Goal: Task Accomplishment & Management: Manage account settings

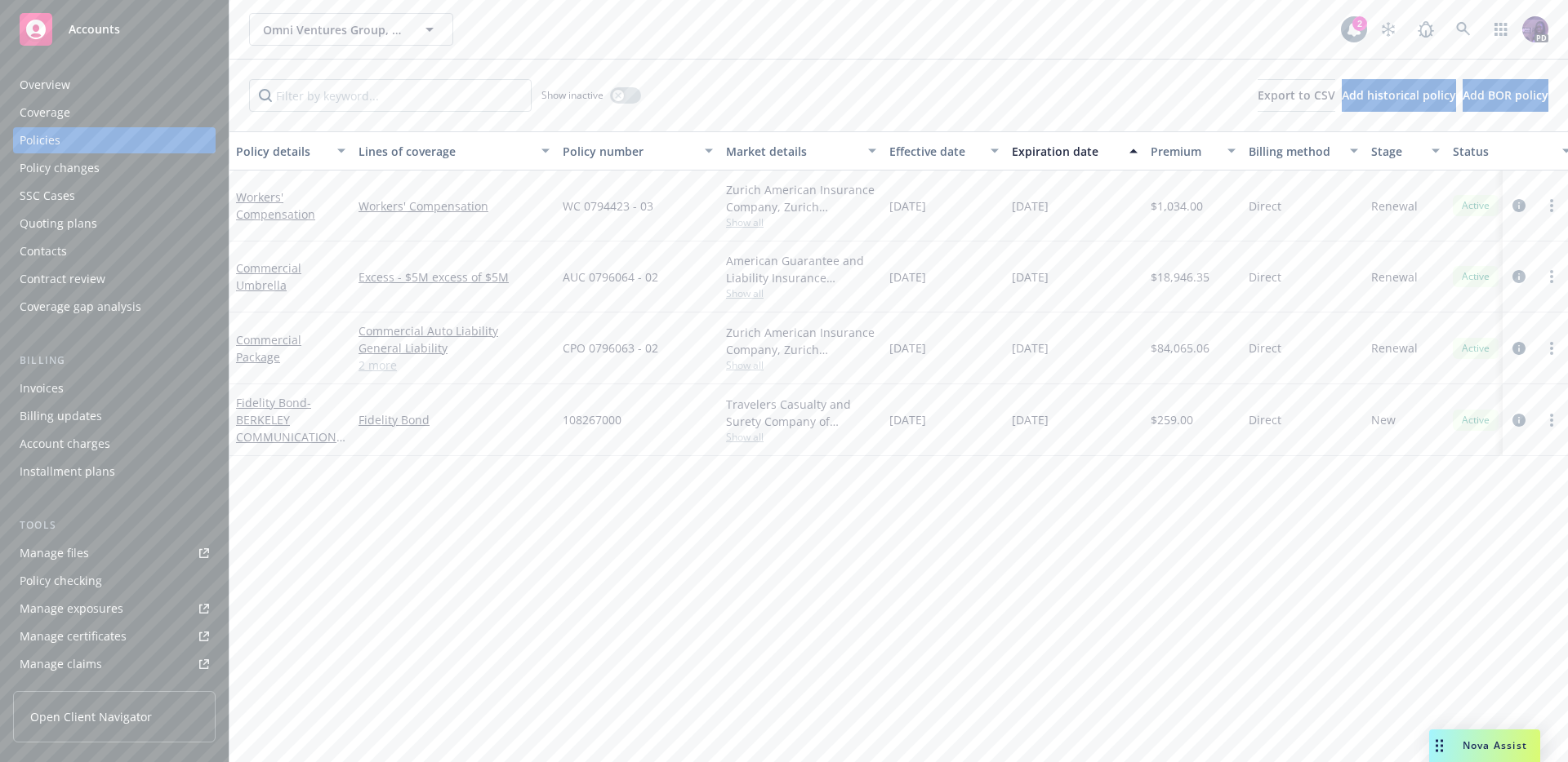
click at [661, 44] on div "Omni Ventures Group, LLC Omni Ventures Group, LLC" at bounding box center [795, 29] width 1091 height 33
click at [140, 226] on div "Quoting plans" at bounding box center [114, 224] width 189 height 27
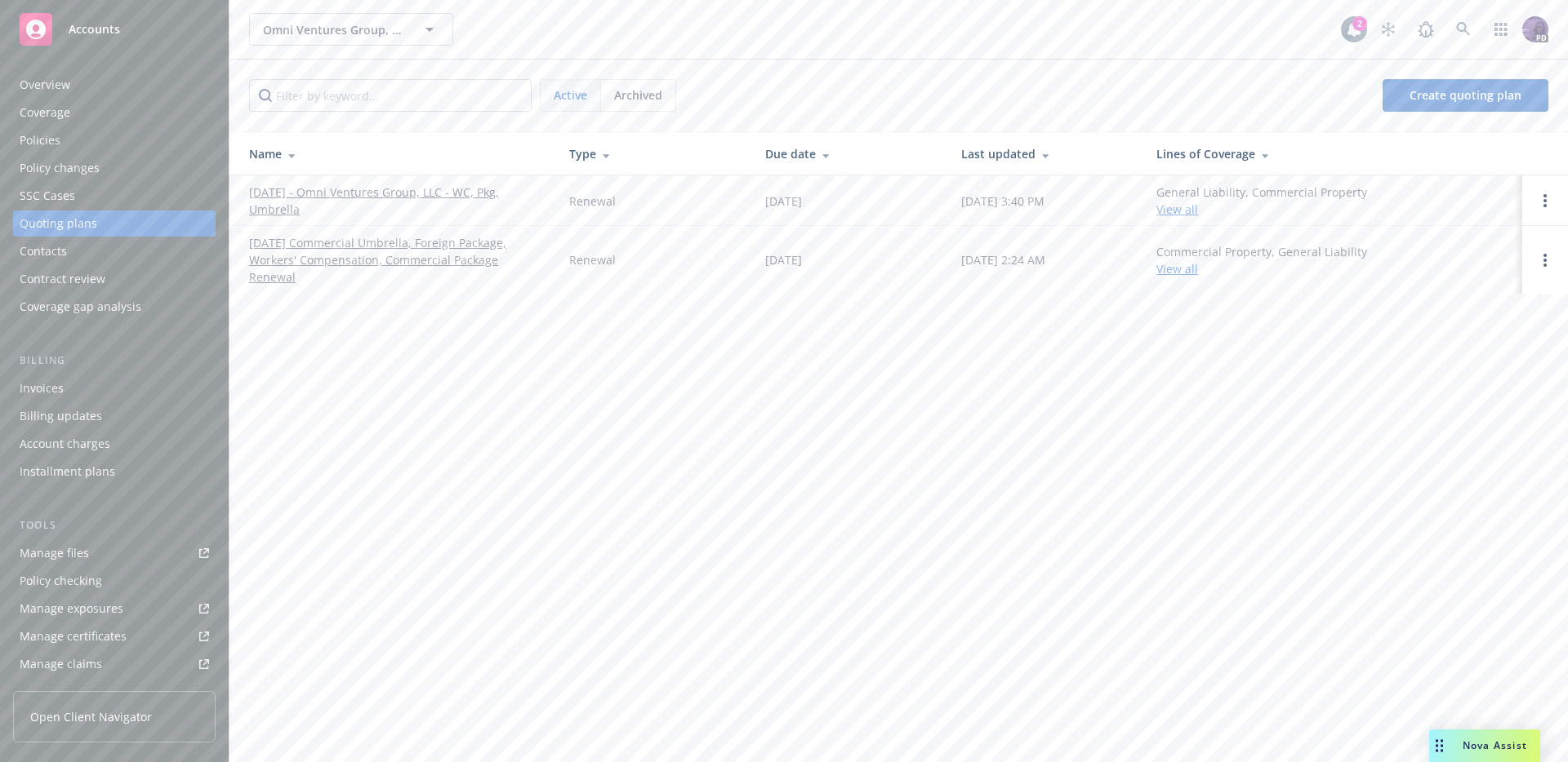
click at [358, 187] on link "[DATE] - Omni Ventures Group, LLC - WC, Pkg, Umbrella" at bounding box center [396, 201] width 294 height 34
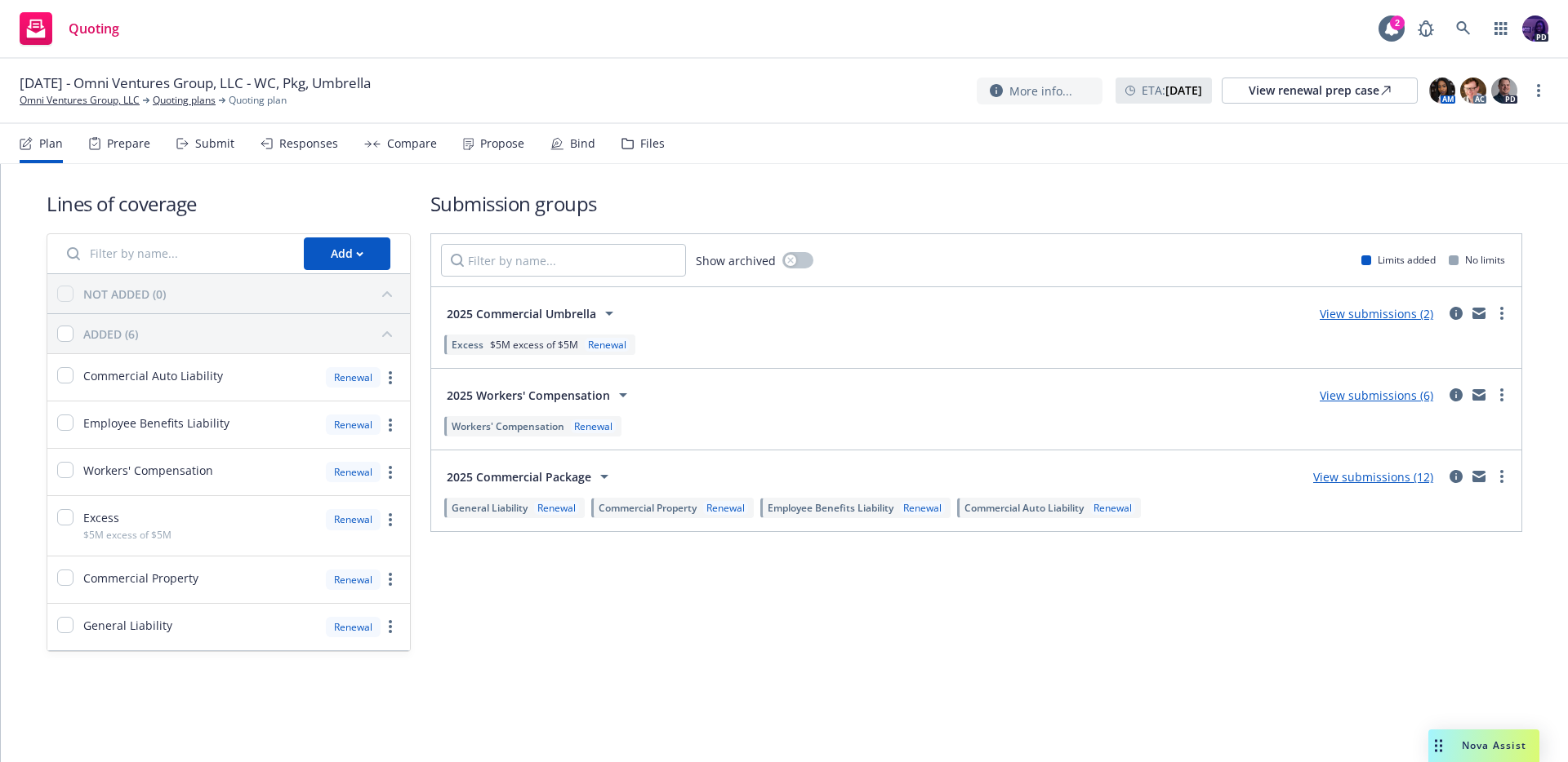
click at [210, 144] on div "Submit" at bounding box center [215, 143] width 39 height 13
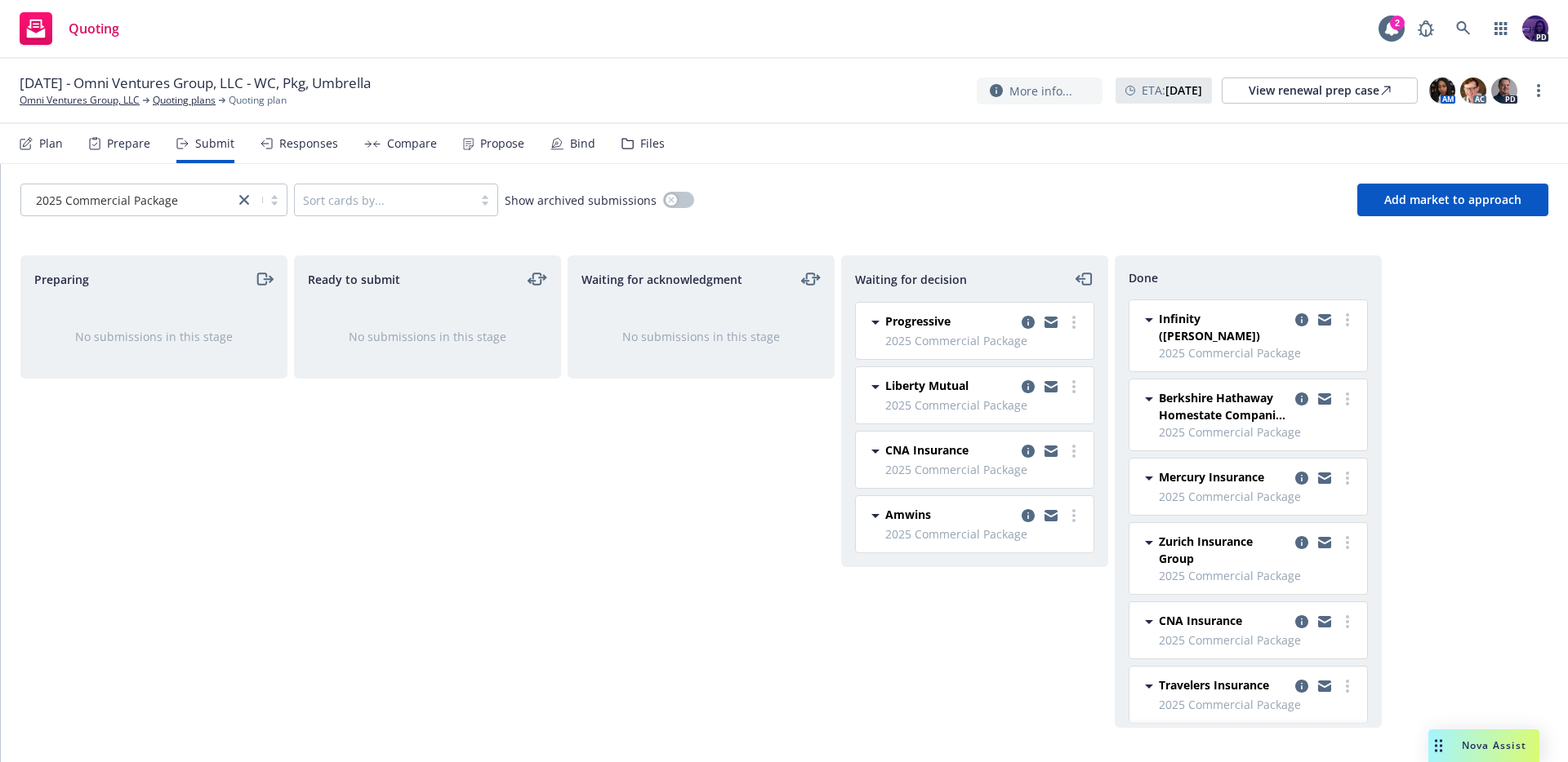
click at [282, 142] on div "Responses" at bounding box center [309, 143] width 58 height 13
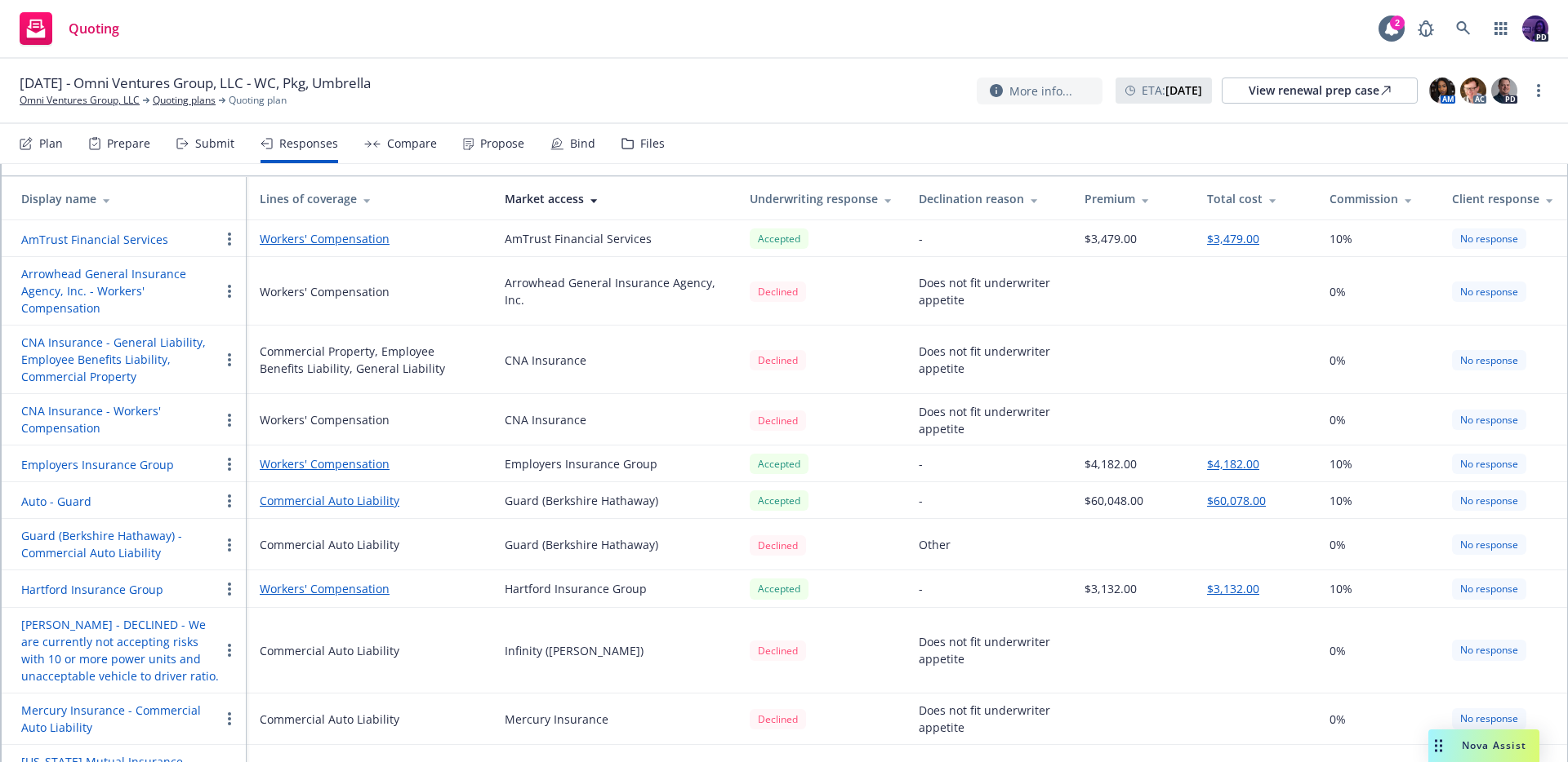
scroll to position [131, 0]
click at [367, 194] on icon at bounding box center [367, 195] width 8 height 12
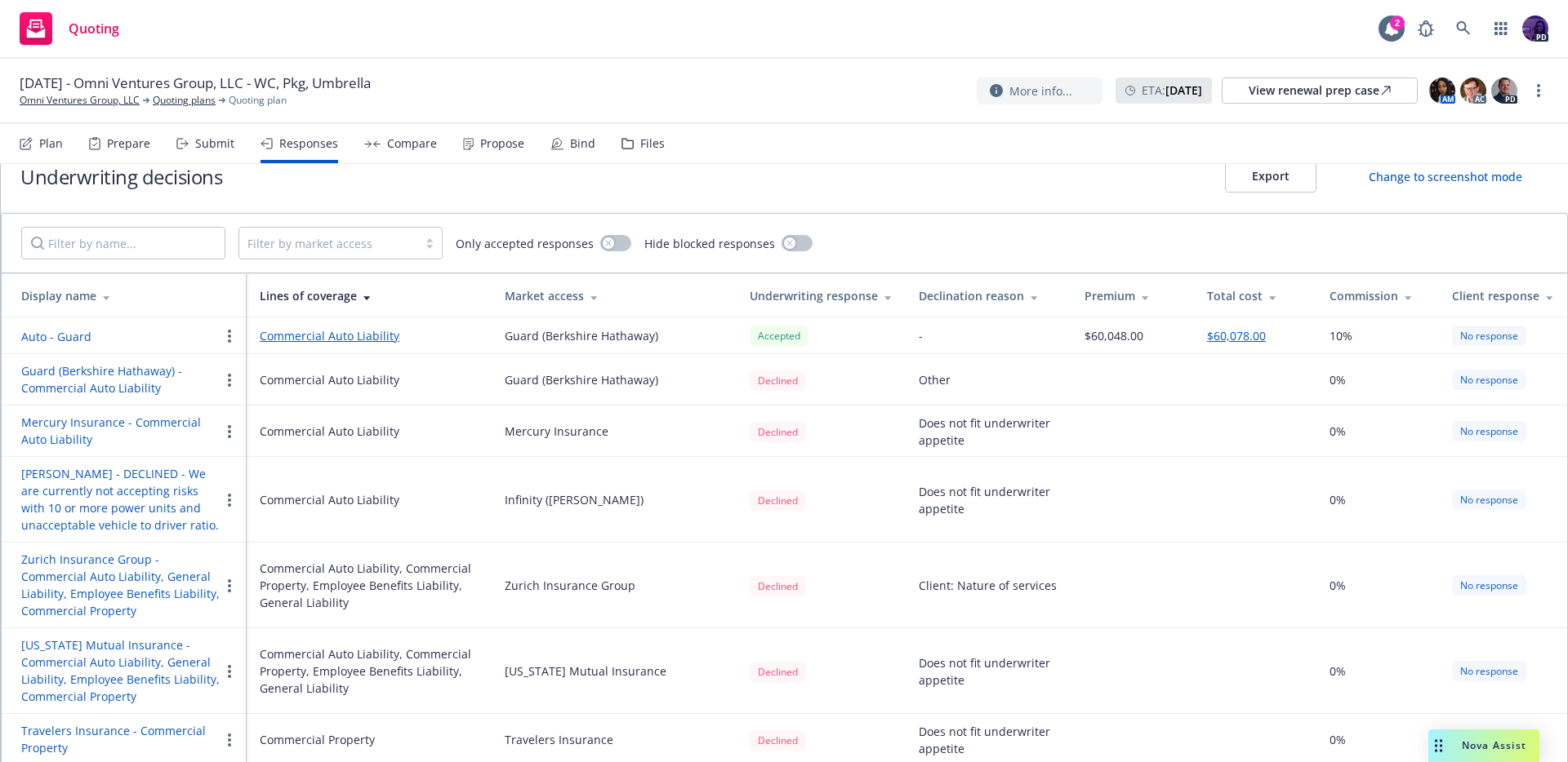
scroll to position [0, 0]
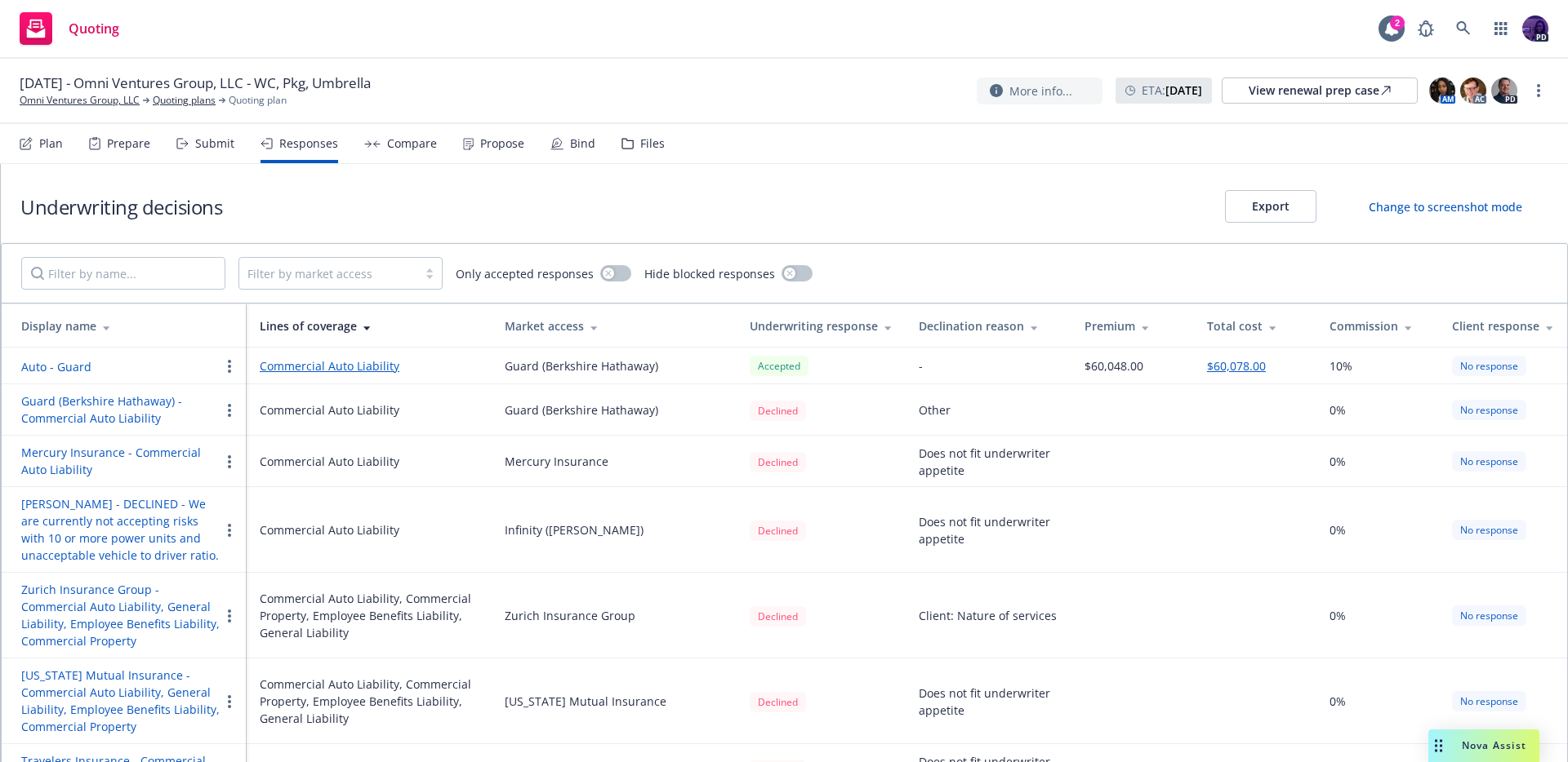
click at [80, 364] on button "Auto - Guard" at bounding box center [56, 366] width 70 height 17
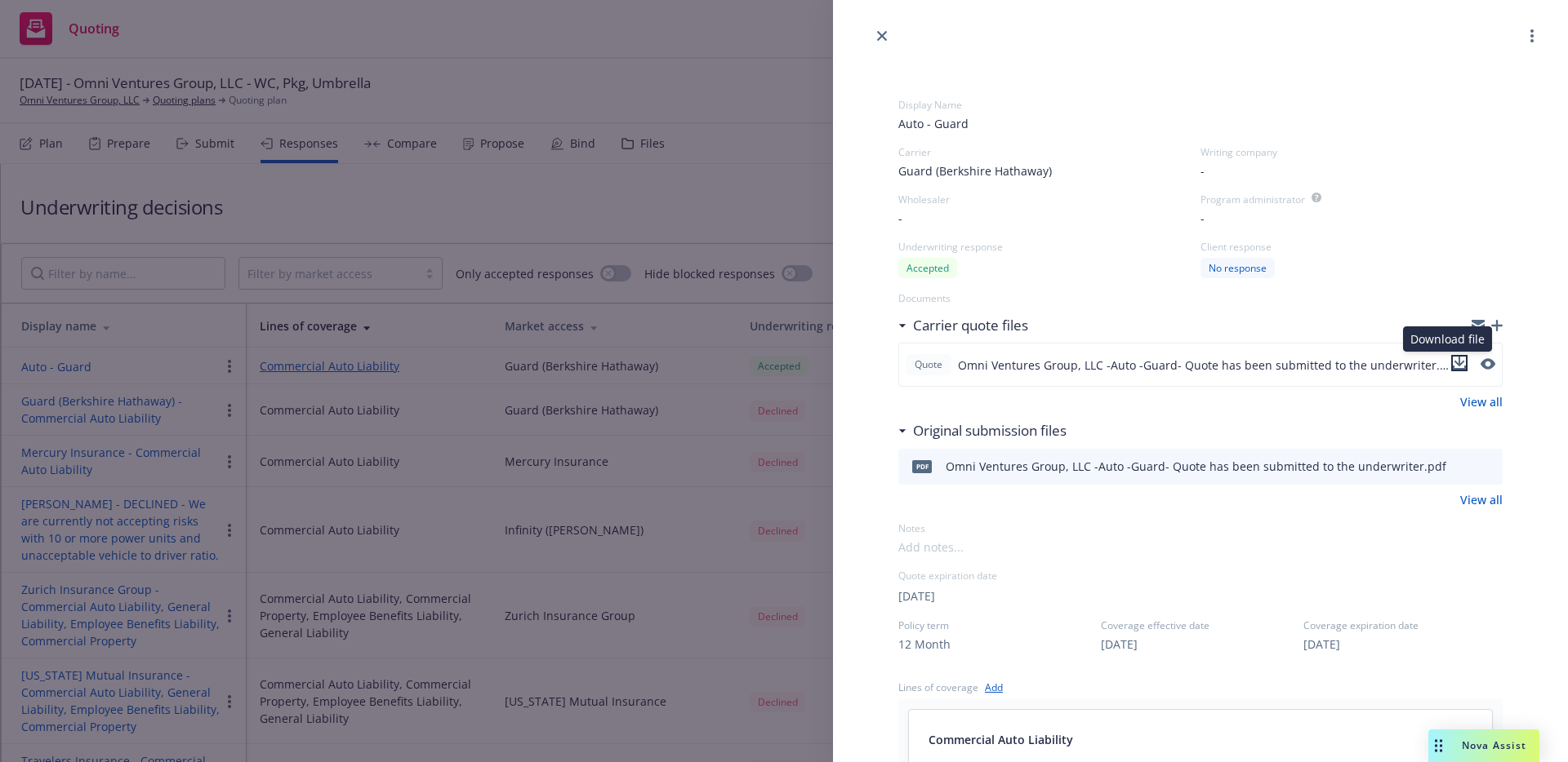
click at [1452, 365] on icon "download file" at bounding box center [1458, 362] width 13 height 13
click at [878, 37] on icon "close" at bounding box center [882, 35] width 10 height 10
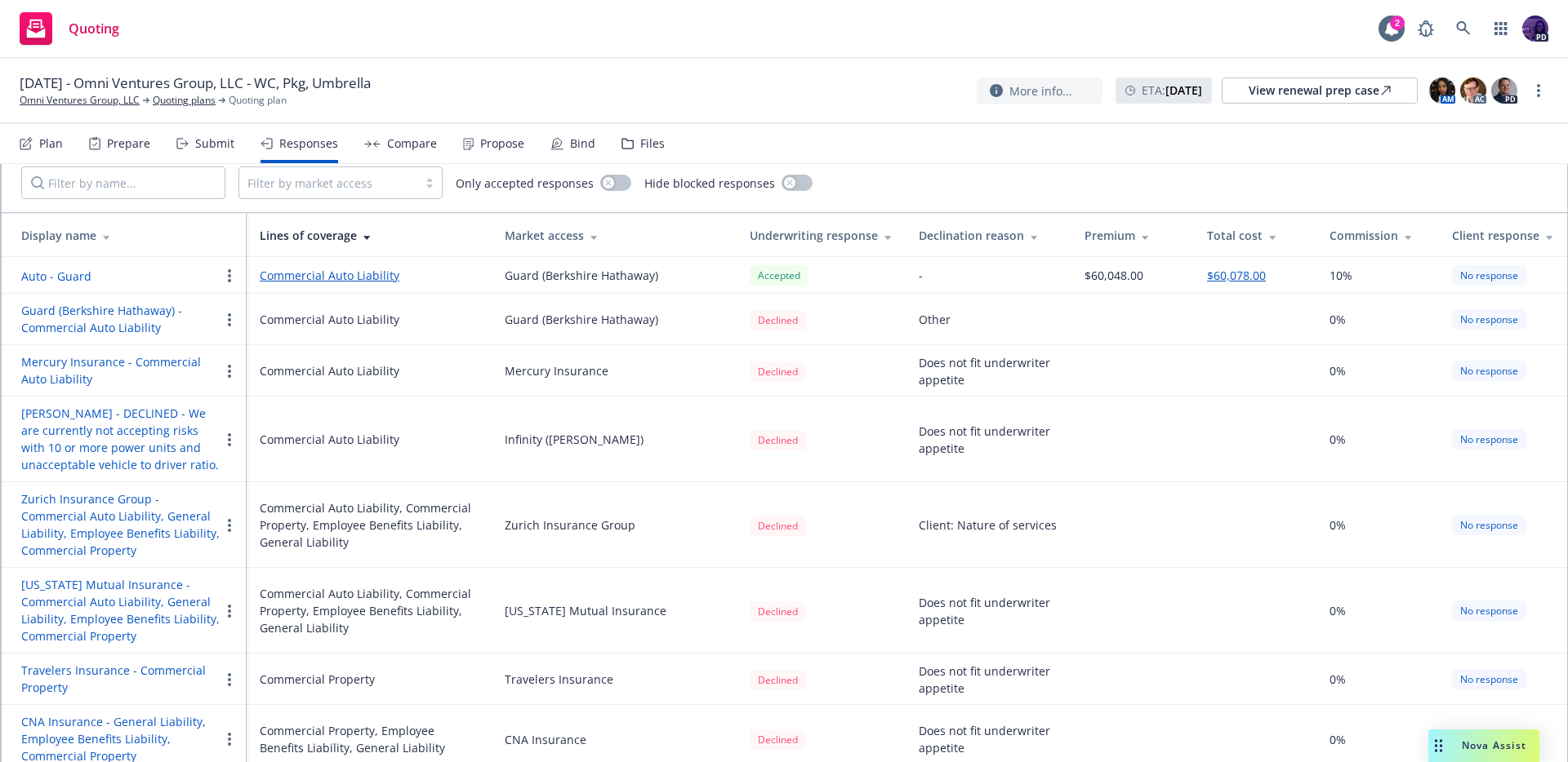
scroll to position [93, 0]
click at [619, 185] on button "button" at bounding box center [616, 180] width 31 height 16
